Goal: Task Accomplishment & Management: Use online tool/utility

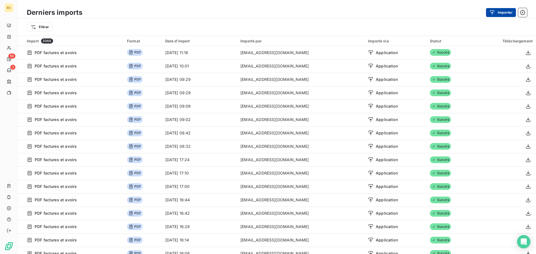
click at [505, 12] on button "Importer" at bounding box center [501, 12] width 30 height 9
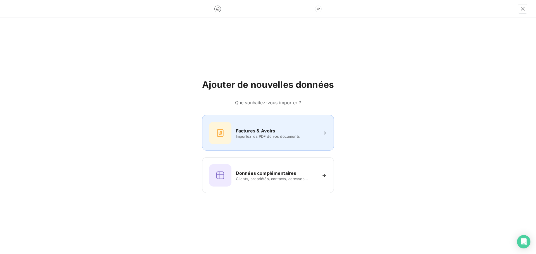
click at [258, 128] on h6 "Factures & Avoirs" at bounding box center [256, 131] width 40 height 7
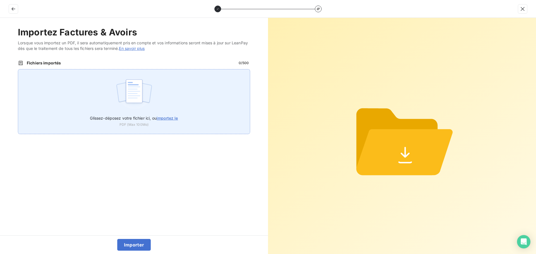
click at [154, 103] on div "Glissez-déposez votre fichier ici, ou importez le PDF (Max 100Mo)" at bounding box center [134, 101] width 232 height 65
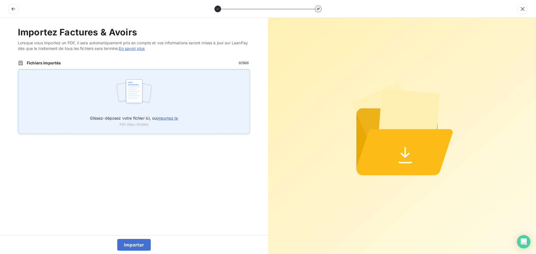
type input "C:\fakepath\AC250214.pdf"
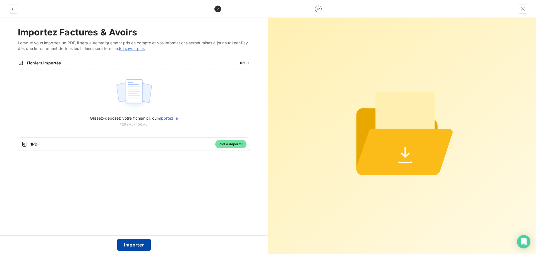
click at [140, 247] on button "Importer" at bounding box center [134, 245] width 34 height 12
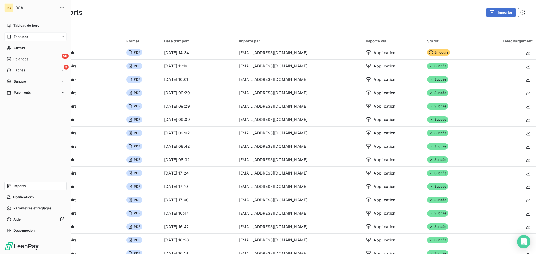
click at [23, 37] on span "Factures" at bounding box center [21, 36] width 14 height 5
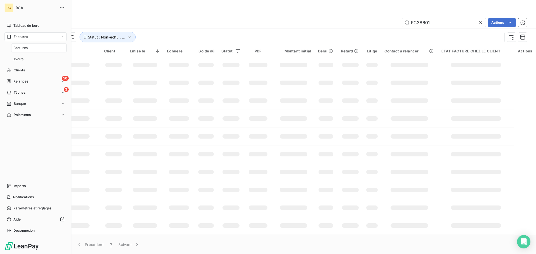
click at [26, 50] on span "Factures" at bounding box center [20, 48] width 14 height 5
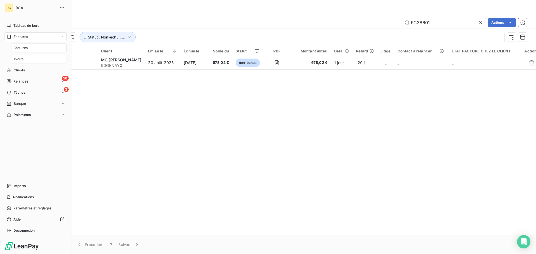
click at [22, 60] on span "Avoirs" at bounding box center [18, 59] width 10 height 5
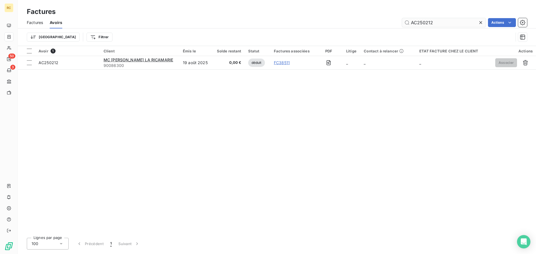
click at [442, 24] on input "AC250212" at bounding box center [444, 22] width 84 height 9
type input "AC250214"
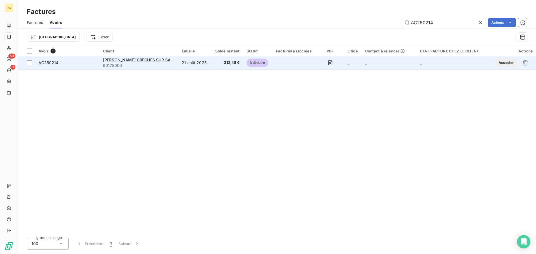
click at [58, 63] on div "AC250214" at bounding box center [68, 63] width 58 height 6
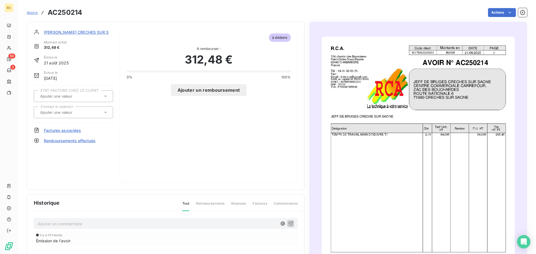
click at [58, 131] on span "Factures associées" at bounding box center [62, 131] width 37 height 6
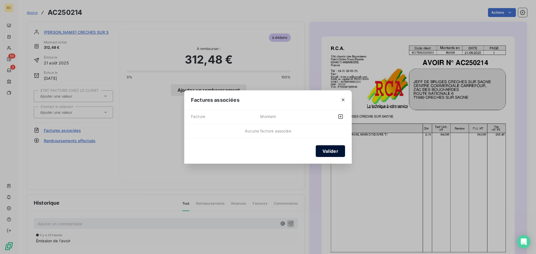
click at [330, 147] on button "Valider" at bounding box center [330, 152] width 29 height 12
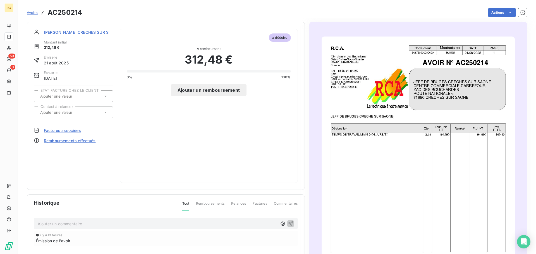
click at [72, 142] on span "Remboursements effectués" at bounding box center [70, 141] width 52 height 6
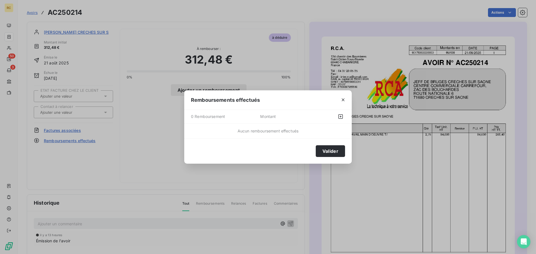
click at [85, 147] on div "Remboursements effectués 0 Remboursement Montant Aucun remboursement effectués …" at bounding box center [268, 127] width 536 height 254
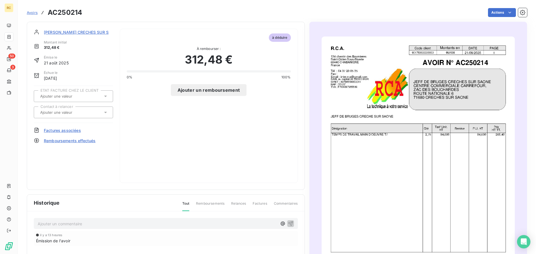
click at [63, 132] on span "Factures associées" at bounding box center [62, 131] width 37 height 6
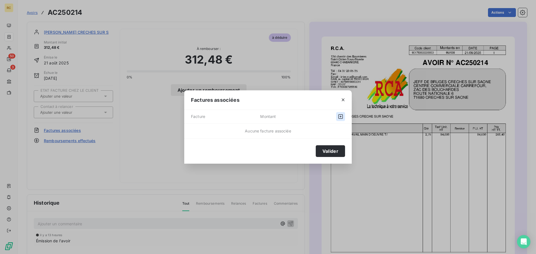
click at [343, 116] on icon "button" at bounding box center [341, 117] width 4 height 4
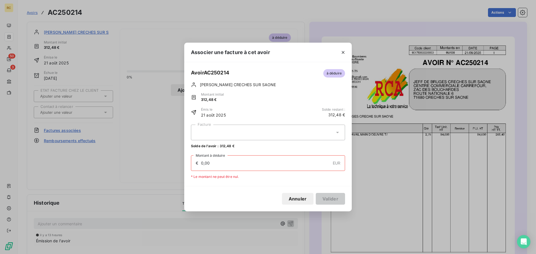
click at [321, 128] on div at bounding box center [268, 133] width 154 height 16
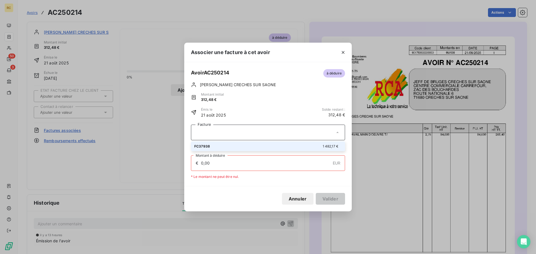
click at [255, 146] on div "FC37938 1 482,17 €" at bounding box center [267, 146] width 147 height 5
type input "312,48"
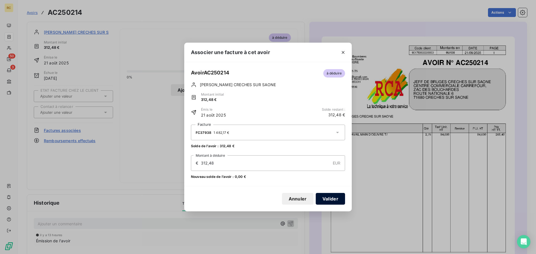
click at [333, 200] on button "Valider" at bounding box center [330, 199] width 29 height 12
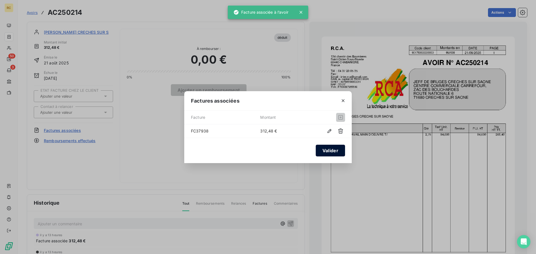
click at [321, 150] on button "Valider" at bounding box center [330, 151] width 29 height 12
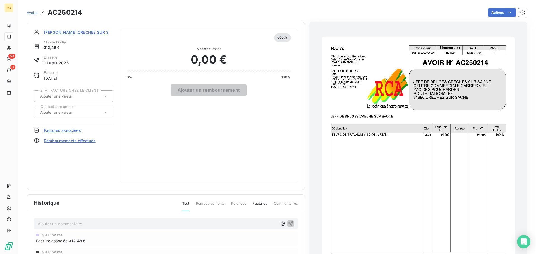
click at [66, 132] on span "Factures associées" at bounding box center [62, 131] width 37 height 6
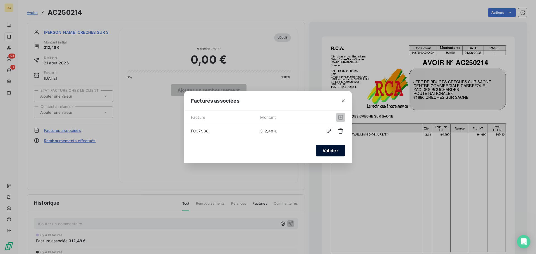
click at [330, 150] on button "Valider" at bounding box center [330, 151] width 29 height 12
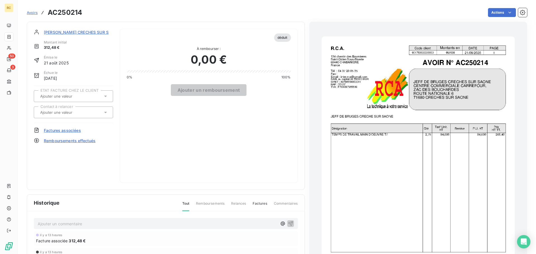
click at [64, 32] on span "[PERSON_NAME] CRECHES SUR SAONE" at bounding box center [82, 32] width 76 height 6
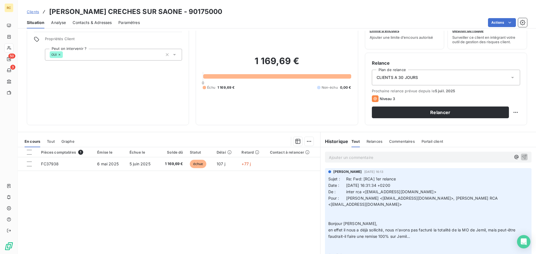
scroll to position [38, 0]
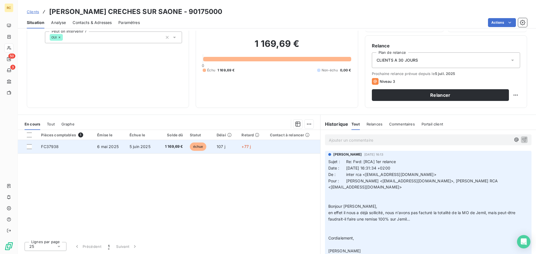
click at [111, 146] on span "6 mai 2025" at bounding box center [108, 146] width 22 height 5
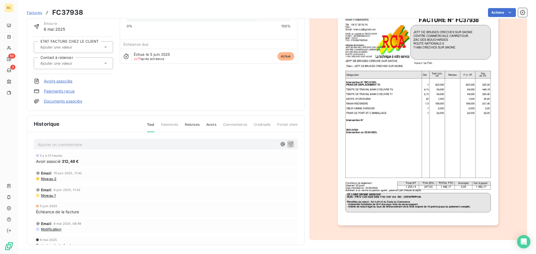
scroll to position [12, 0]
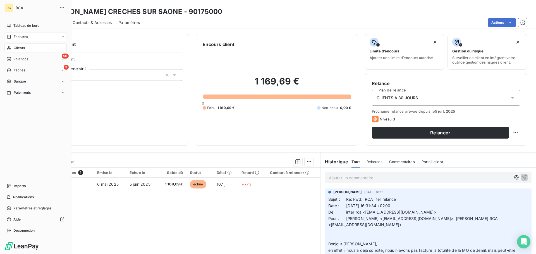
click at [10, 35] on icon at bounding box center [9, 37] width 5 height 4
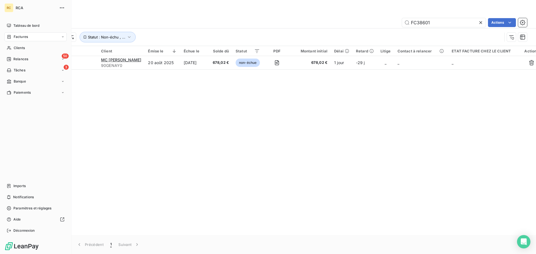
click at [61, 36] on div "Factures" at bounding box center [35, 36] width 62 height 9
click at [23, 57] on span "Avoirs" at bounding box center [18, 59] width 10 height 5
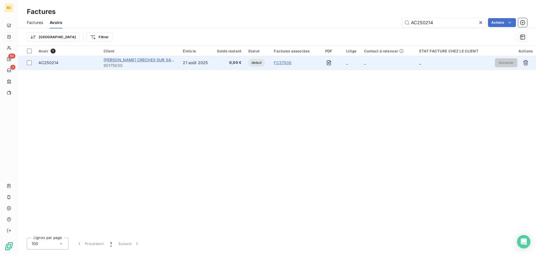
click at [136, 60] on span "[PERSON_NAME] CRECHES SUR SAONE" at bounding box center [142, 60] width 76 height 5
click at [49, 61] on span "AC250214" at bounding box center [49, 62] width 20 height 5
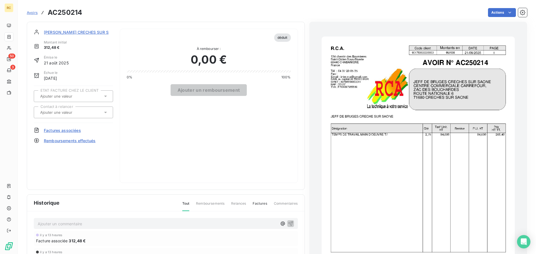
click at [71, 29] on span "[PERSON_NAME] CRECHES SUR SAONE" at bounding box center [82, 32] width 76 height 6
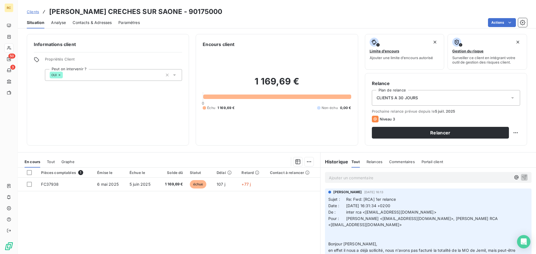
click at [54, 161] on span "Tout" at bounding box center [51, 162] width 8 height 4
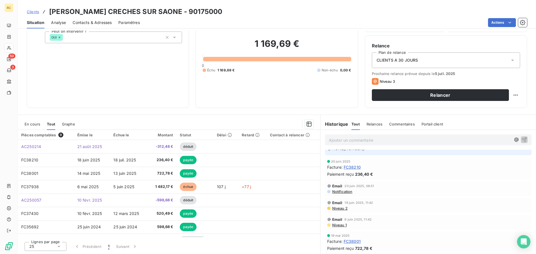
scroll to position [363, 0]
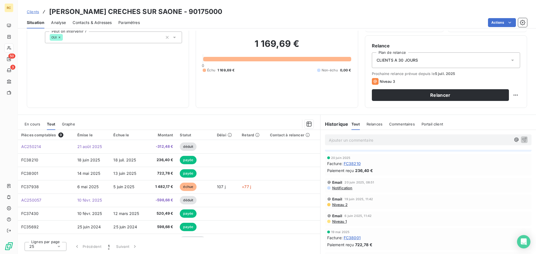
click at [60, 21] on span "Analyse" at bounding box center [58, 23] width 15 height 6
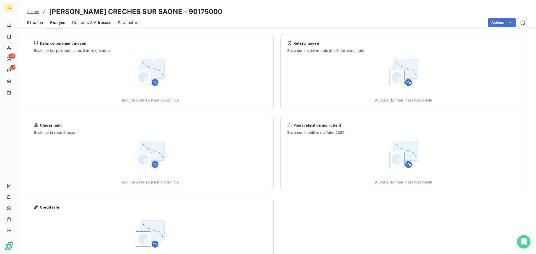
click at [99, 21] on span "Contacts & Adresses" at bounding box center [91, 23] width 39 height 6
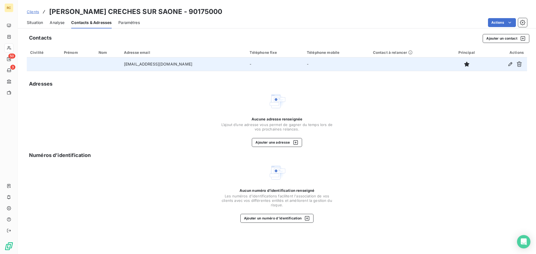
click at [176, 66] on td "[EMAIL_ADDRESS][DOMAIN_NAME]" at bounding box center [184, 64] width 126 height 13
drag, startPoint x: 188, startPoint y: 65, endPoint x: 124, endPoint y: 63, distance: 64.0
click at [124, 63] on td "[EMAIL_ADDRESS][DOMAIN_NAME]" at bounding box center [184, 64] width 126 height 13
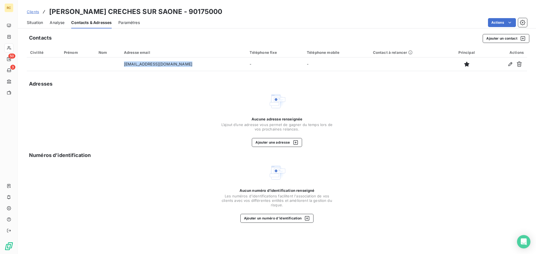
copy td "[EMAIL_ADDRESS][DOMAIN_NAME]"
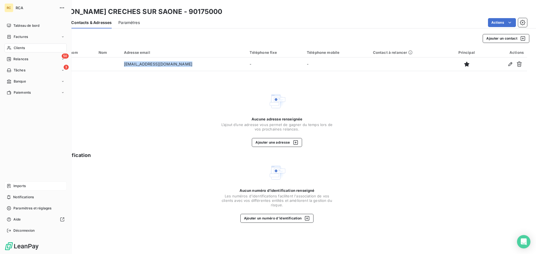
click at [21, 186] on span "Imports" at bounding box center [19, 186] width 12 height 5
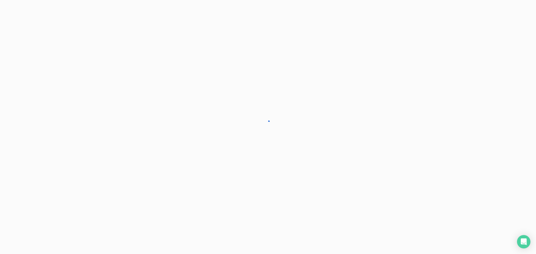
drag, startPoint x: 21, startPoint y: 186, endPoint x: 21, endPoint y: 178, distance: 7.8
click at [20, 185] on div at bounding box center [268, 127] width 536 height 254
